Goal: Transaction & Acquisition: Purchase product/service

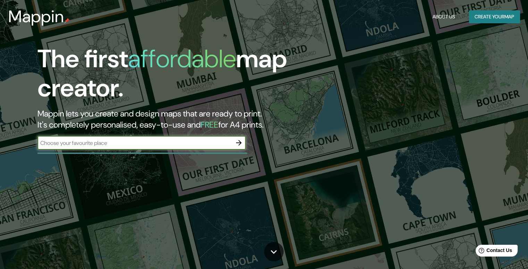
click at [155, 141] on input "text" at bounding box center [135, 143] width 194 height 8
type input "huacho"
click at [234, 140] on button "button" at bounding box center [239, 143] width 14 height 14
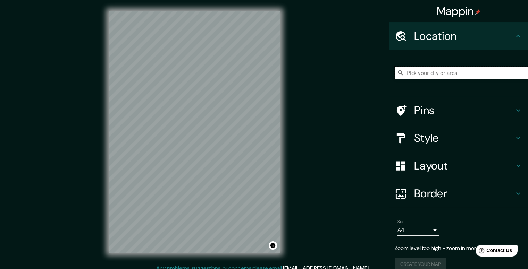
click at [458, 74] on input "Pick your city or area" at bounding box center [461, 73] width 133 height 13
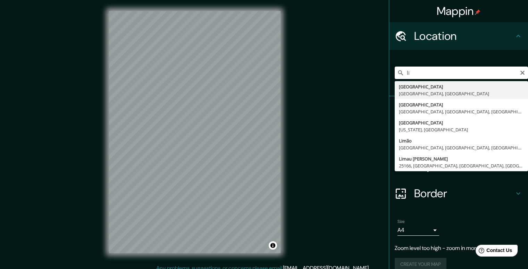
type input "l"
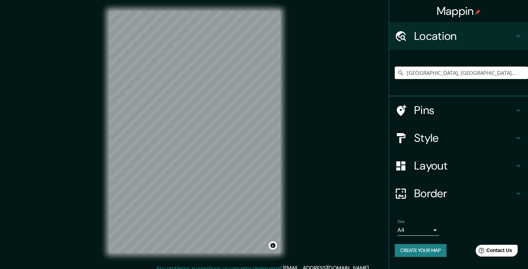
click at [453, 144] on h4 "Style" at bounding box center [464, 138] width 100 height 14
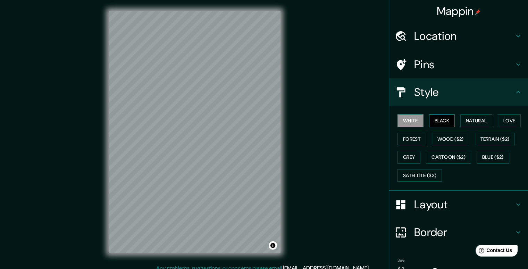
click at [447, 122] on button "Black" at bounding box center [442, 121] width 26 height 13
click at [409, 120] on button "White" at bounding box center [411, 121] width 26 height 13
click at [487, 122] on button "Natural" at bounding box center [476, 121] width 32 height 13
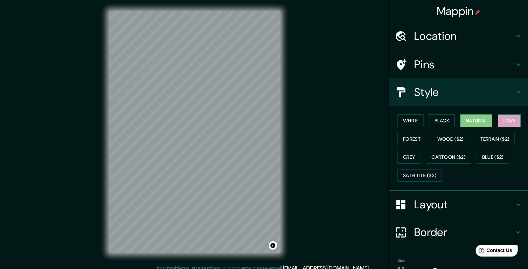
click at [504, 121] on button "Love" at bounding box center [509, 121] width 23 height 13
click at [398, 136] on button "Forest" at bounding box center [412, 139] width 29 height 13
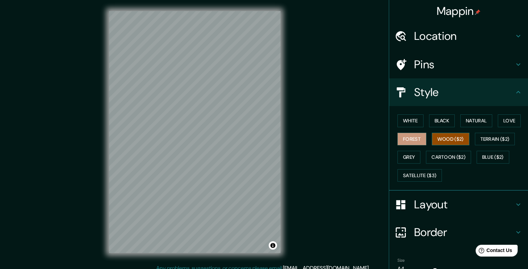
click at [434, 136] on button "Wood ($2)" at bounding box center [451, 139] width 38 height 13
click at [407, 122] on button "White" at bounding box center [411, 121] width 26 height 13
click at [436, 210] on h4 "Layout" at bounding box center [464, 205] width 100 height 14
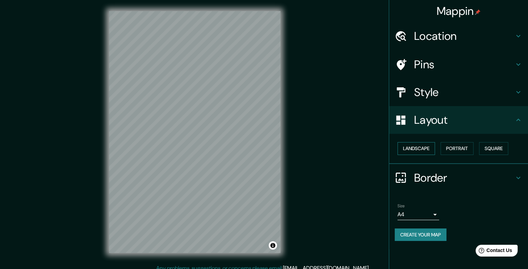
click at [428, 148] on button "Landscape" at bounding box center [417, 148] width 38 height 13
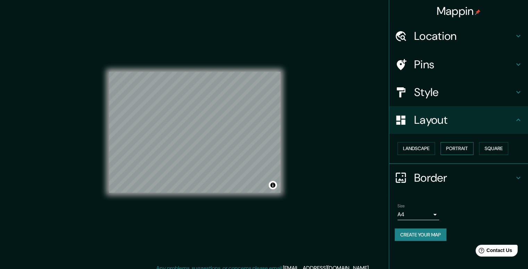
click at [456, 149] on button "Portrait" at bounding box center [457, 148] width 33 height 13
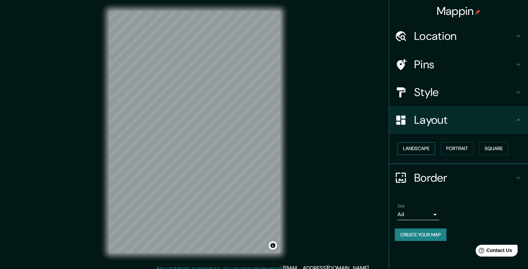
click at [428, 150] on button "Landscape" at bounding box center [417, 148] width 38 height 13
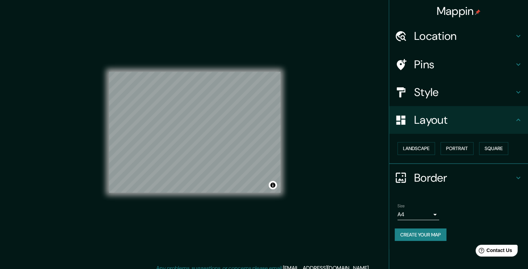
click at [435, 68] on h4 "Pins" at bounding box center [464, 65] width 100 height 14
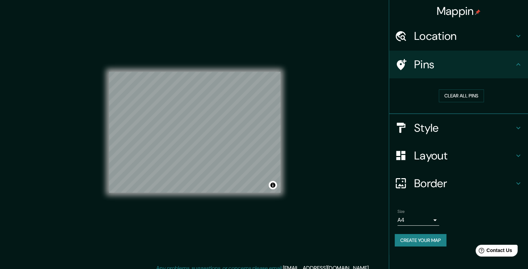
click at [428, 184] on h4 "Border" at bounding box center [464, 184] width 100 height 14
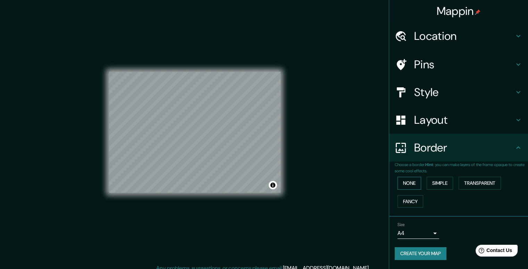
click at [410, 184] on button "None" at bounding box center [410, 183] width 24 height 13
click at [433, 183] on button "Simple" at bounding box center [440, 183] width 26 height 13
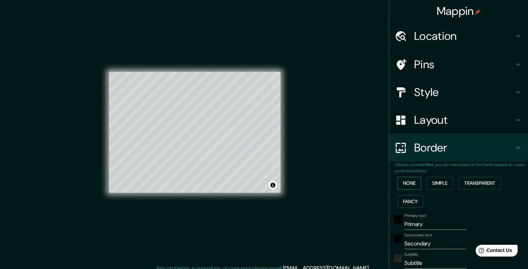
click at [407, 180] on button "None" at bounding box center [410, 183] width 24 height 13
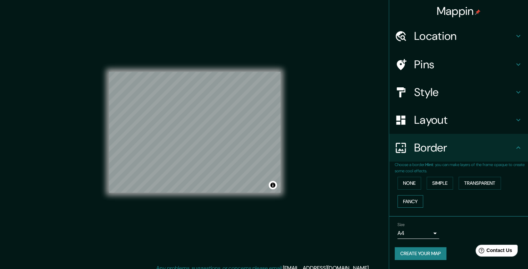
click at [406, 201] on button "Fancy" at bounding box center [411, 202] width 26 height 13
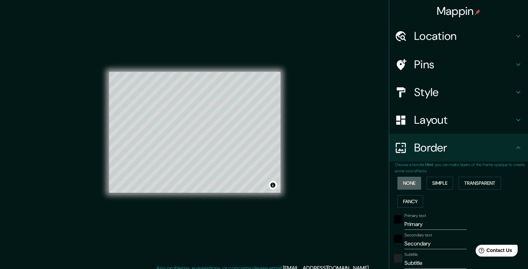
click at [413, 182] on button "None" at bounding box center [410, 183] width 24 height 13
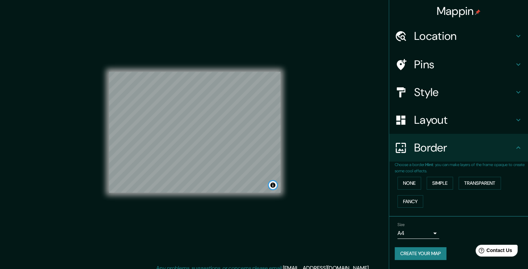
click at [276, 187] on button "Toggle attribution" at bounding box center [273, 185] width 8 height 8
click at [301, 170] on div "Mappin Location [GEOGRAPHIC_DATA], [GEOGRAPHIC_DATA], [GEOGRAPHIC_DATA] Pins St…" at bounding box center [264, 138] width 528 height 276
click at [273, 185] on button "Toggle attribution" at bounding box center [273, 185] width 8 height 8
click at [435, 32] on h4 "Location" at bounding box center [464, 36] width 100 height 14
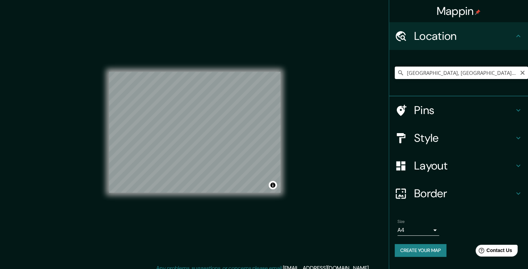
click at [499, 71] on input "[GEOGRAPHIC_DATA], [GEOGRAPHIC_DATA], [GEOGRAPHIC_DATA]" at bounding box center [461, 73] width 133 height 13
click at [426, 73] on input "[GEOGRAPHIC_DATA], [GEOGRAPHIC_DATA], [GEOGRAPHIC_DATA]" at bounding box center [461, 73] width 133 height 13
click at [507, 73] on input "[GEOGRAPHIC_DATA], [GEOGRAPHIC_DATA], [GEOGRAPHIC_DATA]" at bounding box center [461, 73] width 133 height 13
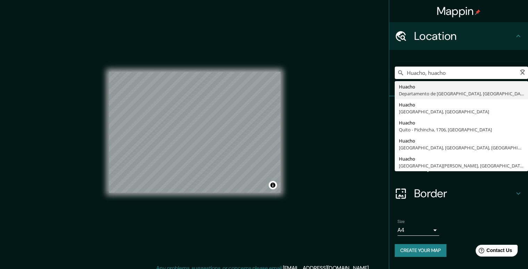
type input "[GEOGRAPHIC_DATA], [GEOGRAPHIC_DATA], [GEOGRAPHIC_DATA]"
